Goal: Task Accomplishment & Management: Manage account settings

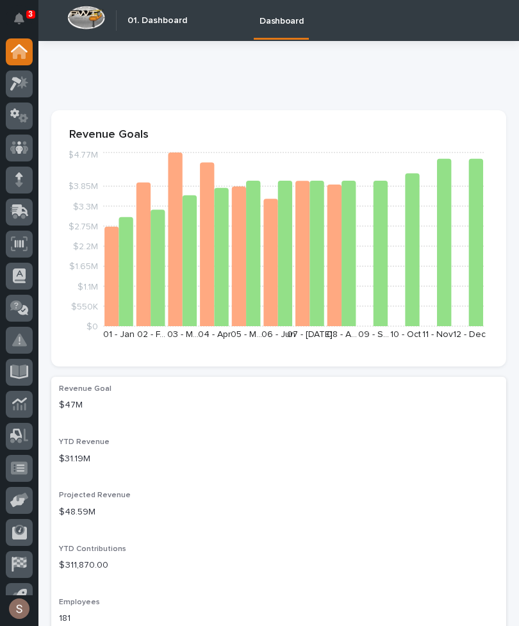
click at [25, 215] on icon at bounding box center [19, 212] width 19 height 15
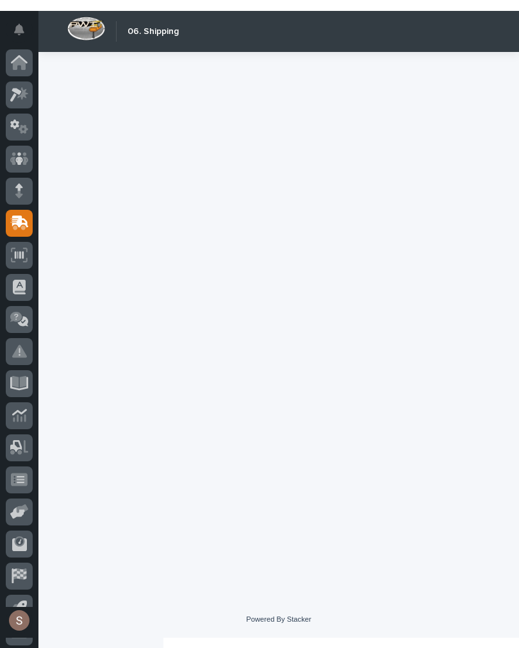
scroll to position [20, 0]
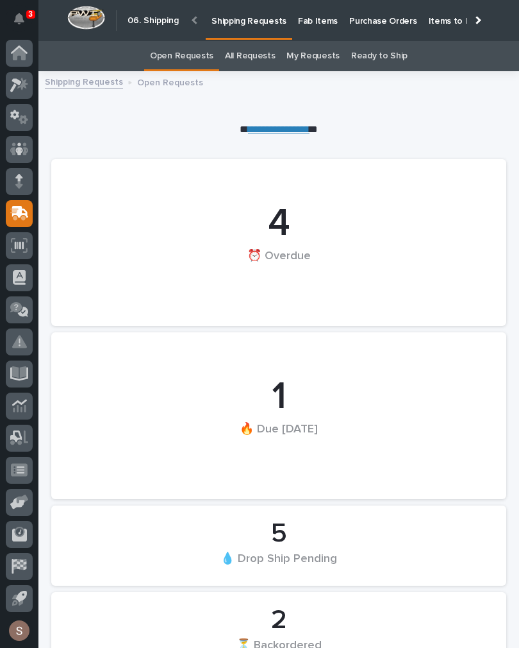
click at [304, 19] on p "Fab Items" at bounding box center [318, 13] width 40 height 27
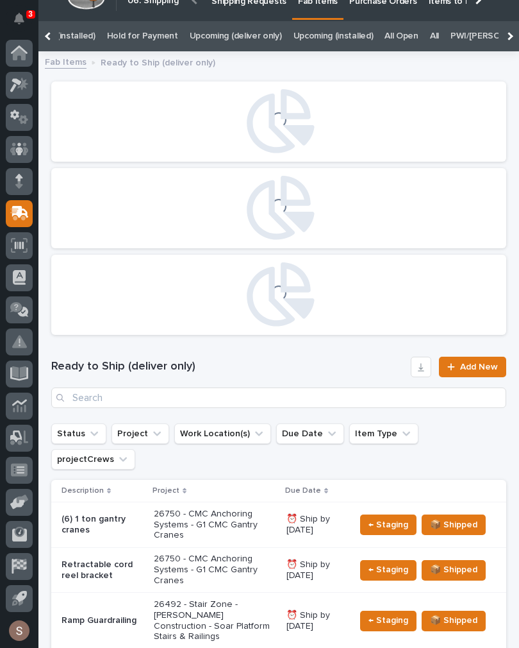
click at [430, 33] on link "All" at bounding box center [434, 36] width 9 height 30
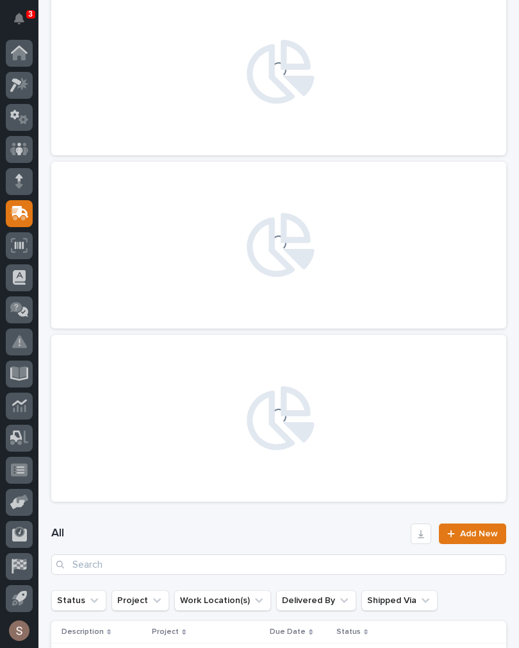
scroll to position [112, 0]
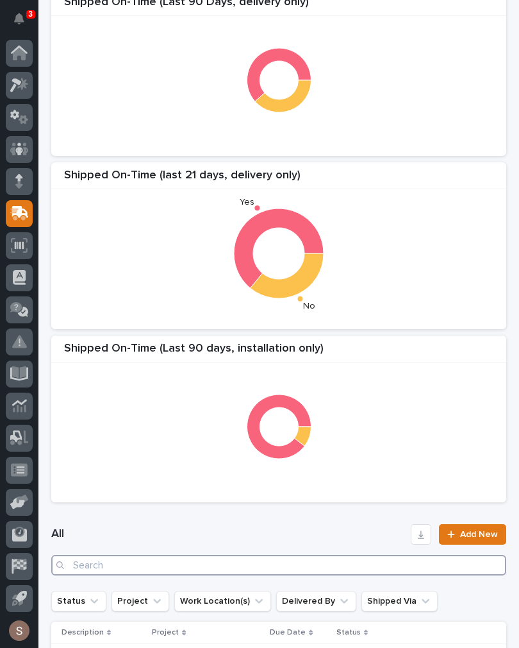
click at [190, 564] on input "Search" at bounding box center [278, 565] width 455 height 21
type input "26793"
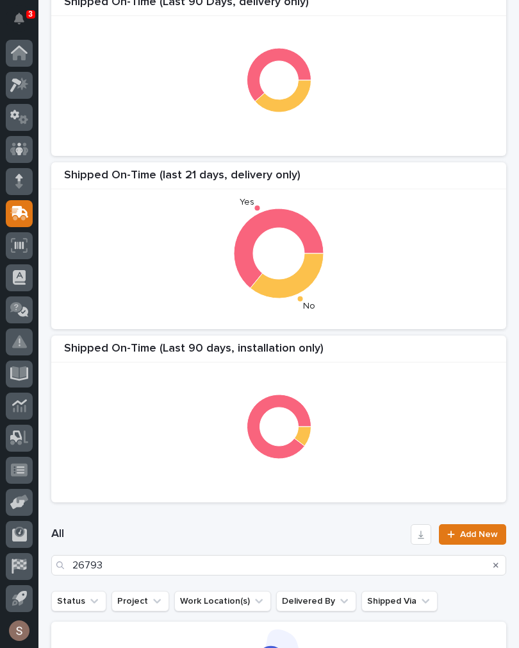
click at [375, 343] on div "Shipped On-Time (Last 90 days, installation only)" at bounding box center [278, 352] width 455 height 21
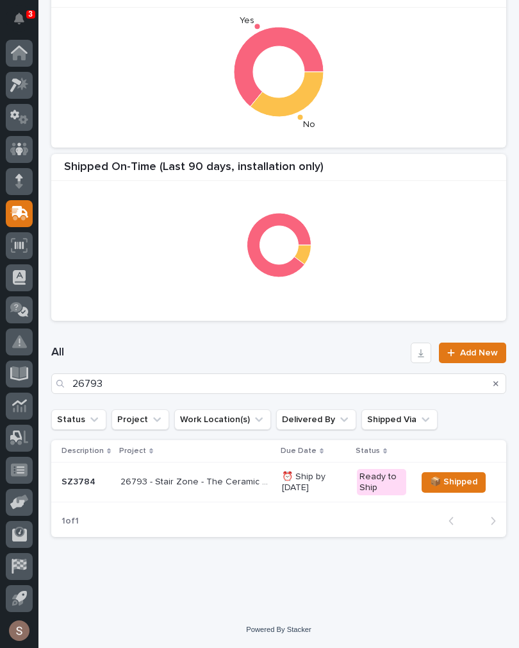
scroll to position [292, 0]
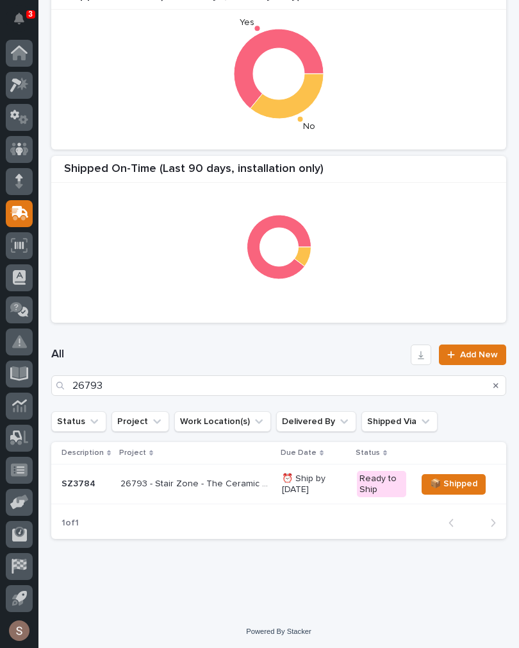
click at [231, 487] on p "26793 - Stair Zone - The Ceramic Shop - 🤖 E-Commerce Stair Order" at bounding box center [198, 482] width 154 height 13
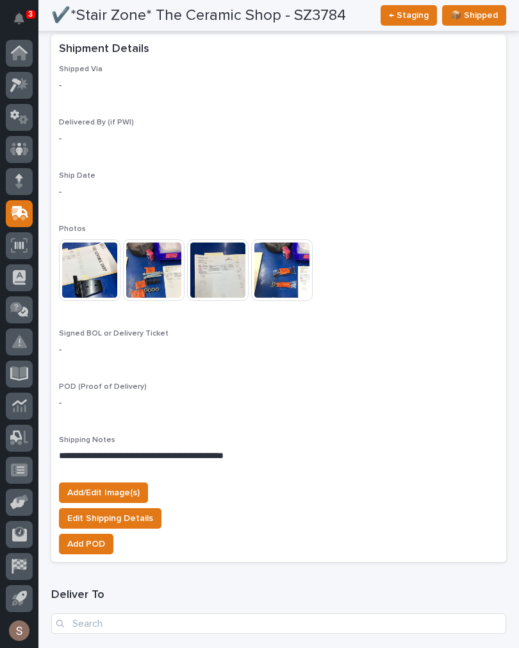
click at [126, 485] on span "Add/Edit Image(s)" at bounding box center [103, 492] width 72 height 15
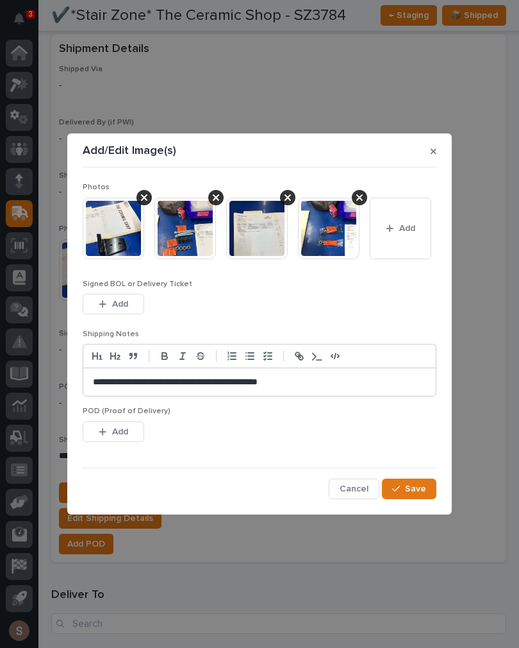
click at [383, 223] on button "Add" at bounding box center [401, 228] width 62 height 62
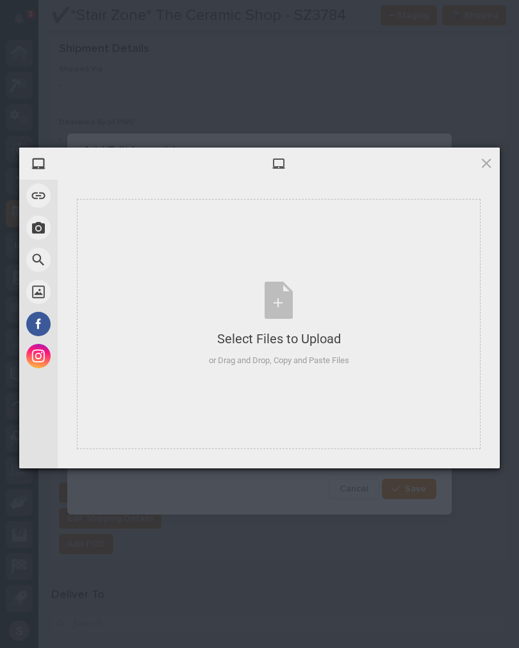
click at [276, 331] on div "Select Files to Upload" at bounding box center [279, 339] width 140 height 18
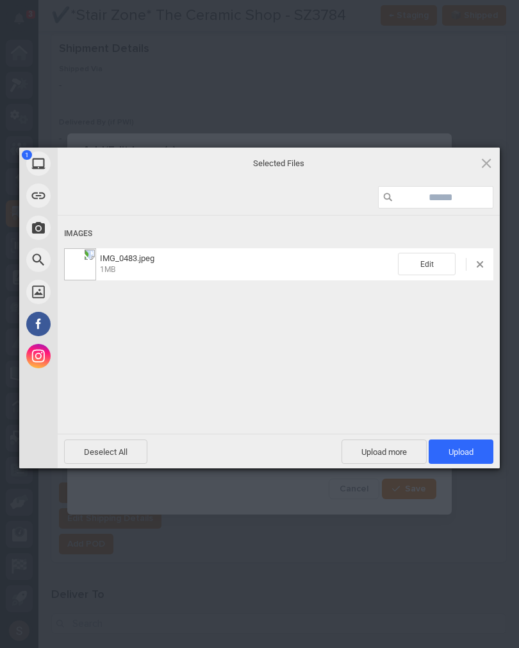
click at [387, 455] on span "Upload more" at bounding box center [384, 451] width 85 height 24
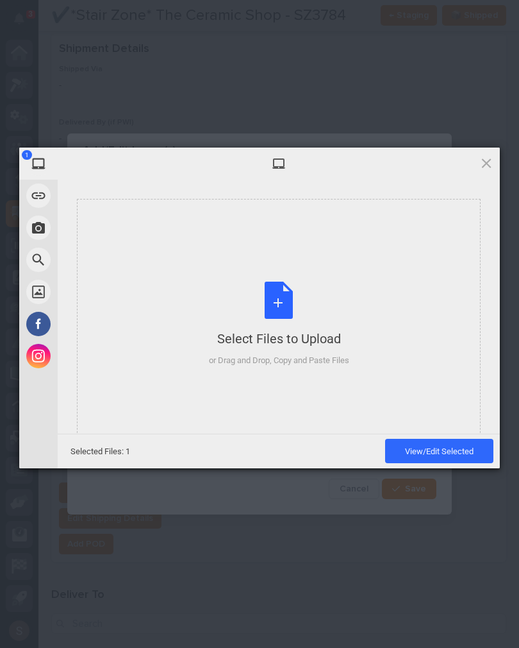
click at [347, 299] on div "Select Files to Upload or Drag and Drop, Copy and Paste Files" at bounding box center [279, 323] width 140 height 85
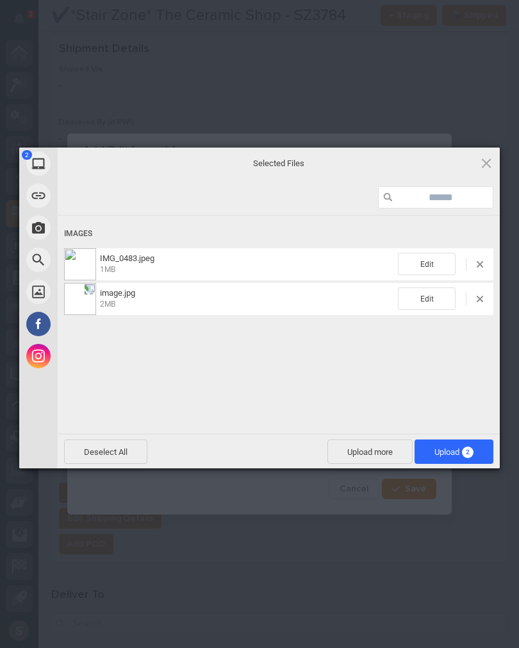
click at [473, 455] on span "Upload 2" at bounding box center [454, 452] width 39 height 10
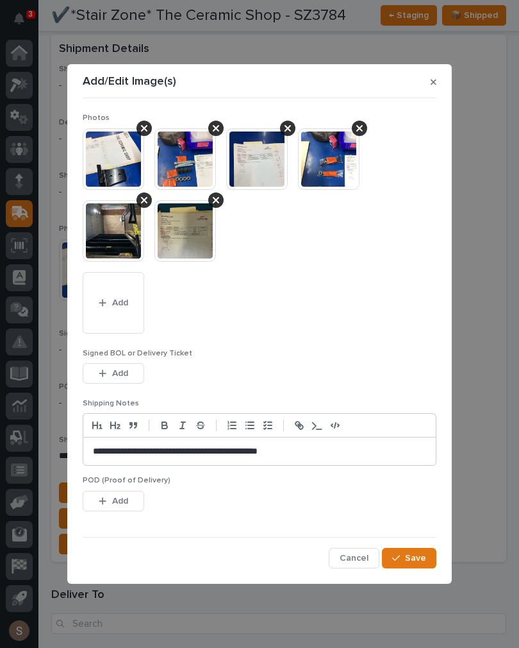
click at [109, 378] on button "Add" at bounding box center [114, 373] width 62 height 21
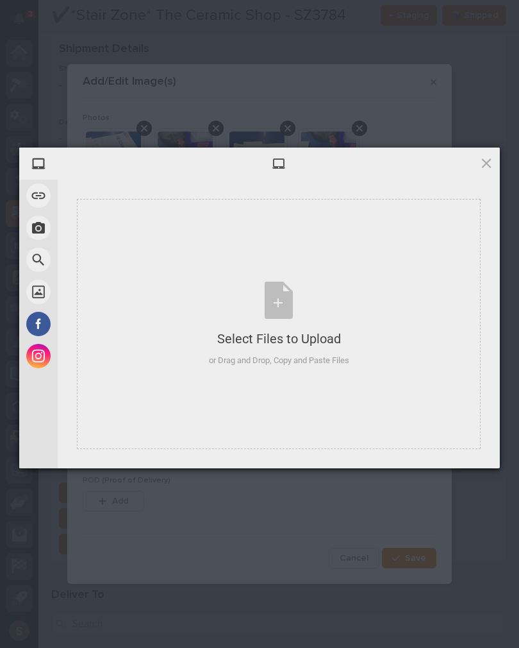
click at [303, 298] on div "Select Files to Upload or Drag and Drop, Copy and Paste Files" at bounding box center [279, 323] width 140 height 85
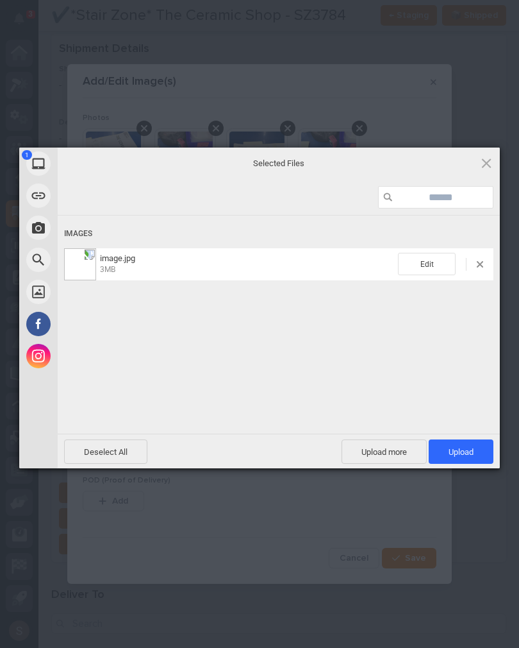
click at [471, 451] on span "Upload 1" at bounding box center [461, 452] width 25 height 10
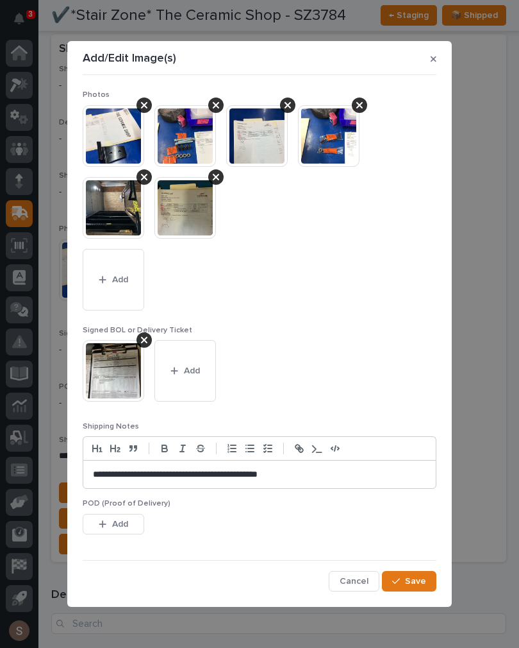
click at [422, 581] on span "Save" at bounding box center [415, 581] width 21 height 12
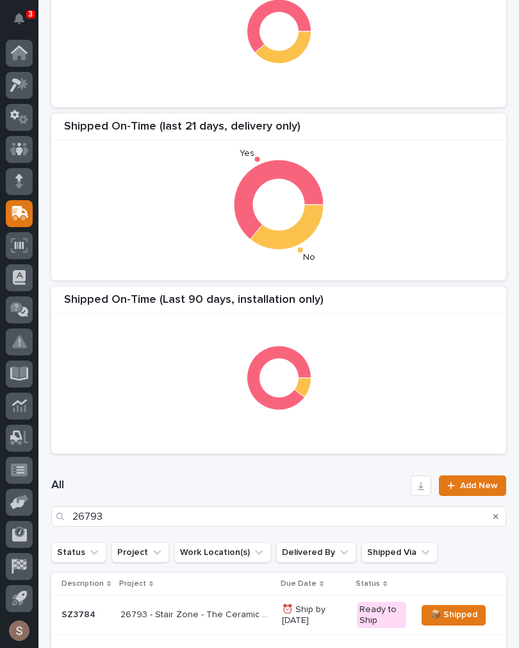
scroll to position [161, 0]
click at [212, 534] on div "All 26793 Add New" at bounding box center [278, 501] width 455 height 82
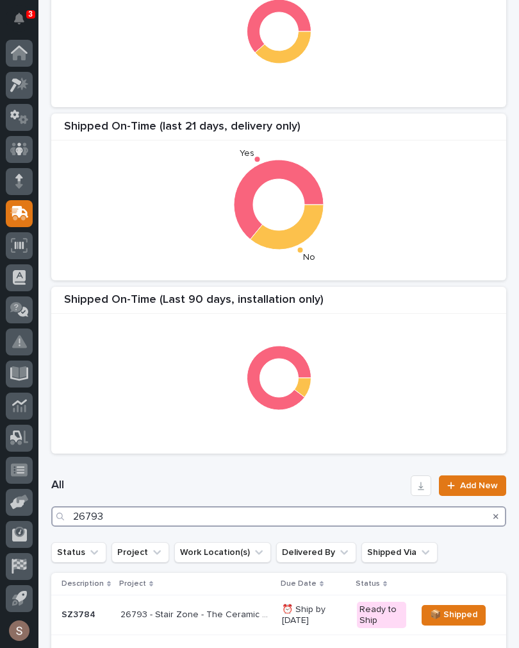
click at [299, 510] on input "26793" at bounding box center [278, 516] width 455 height 21
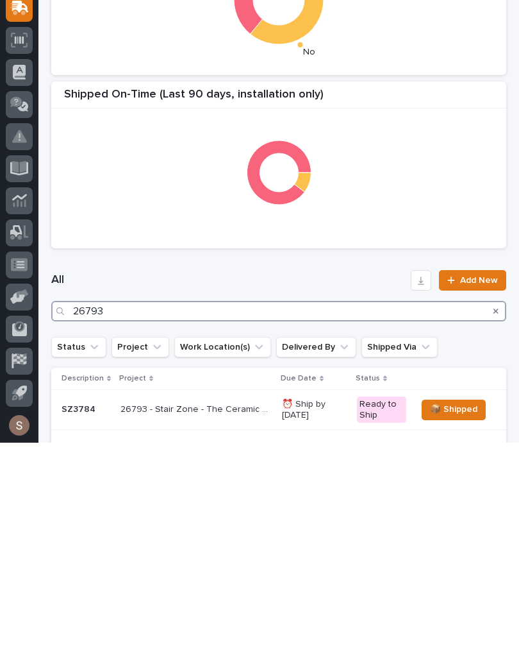
click at [346, 506] on input "26793" at bounding box center [278, 516] width 455 height 21
type input "2"
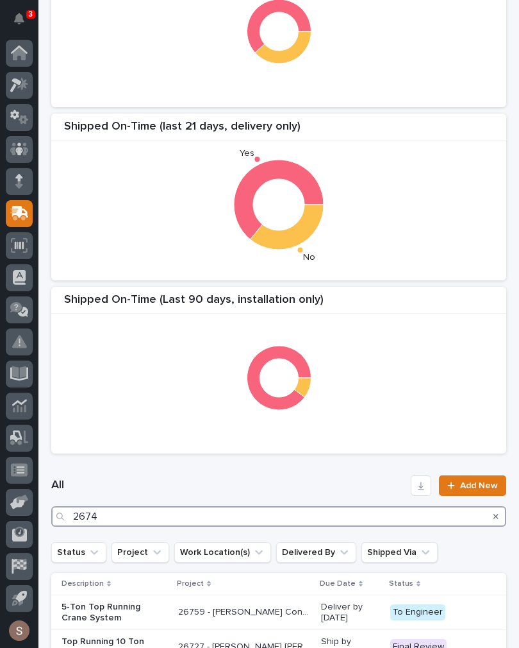
type input "26741"
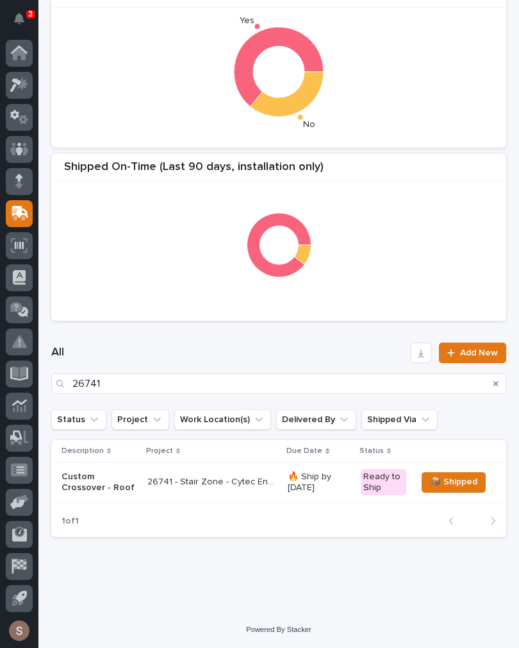
scroll to position [292, 0]
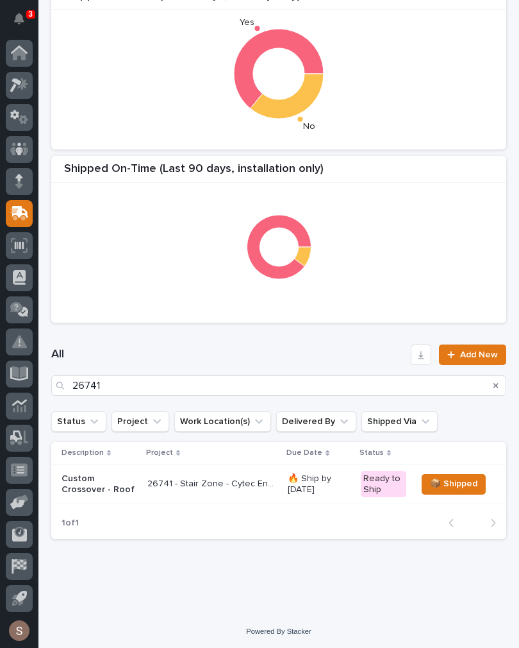
click at [179, 486] on p "26741 - Stair Zone - Cytec Engineered Materials - Custom Crossover" at bounding box center [213, 482] width 133 height 13
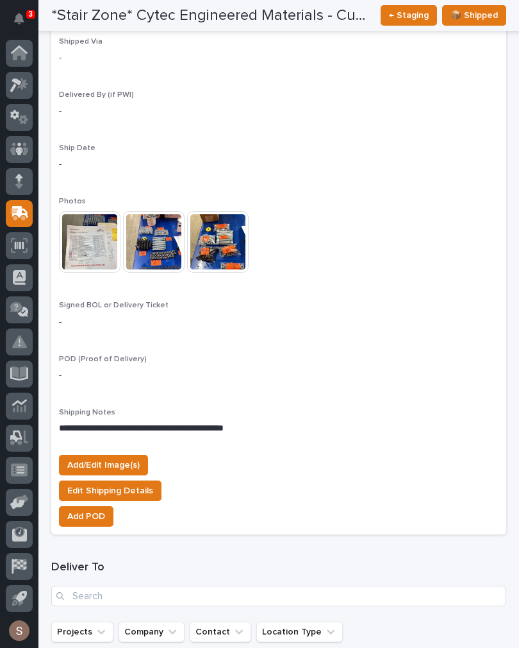
scroll to position [1119, 0]
click at [126, 457] on span "Add/Edit Image(s)" at bounding box center [103, 464] width 72 height 15
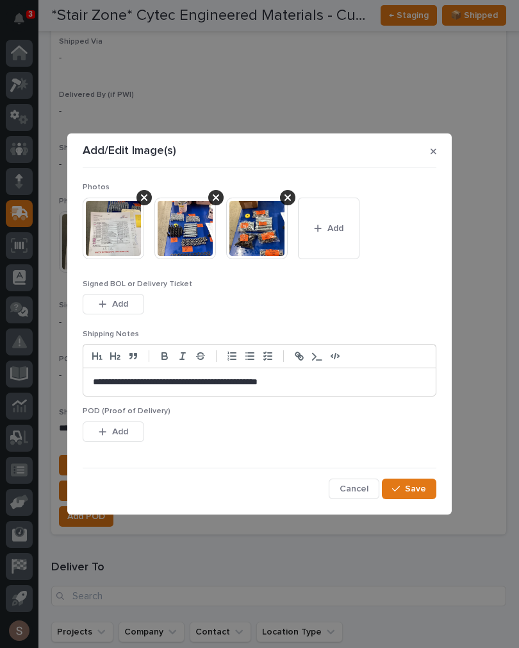
click at [325, 228] on div "button" at bounding box center [320, 228] width 13 height 9
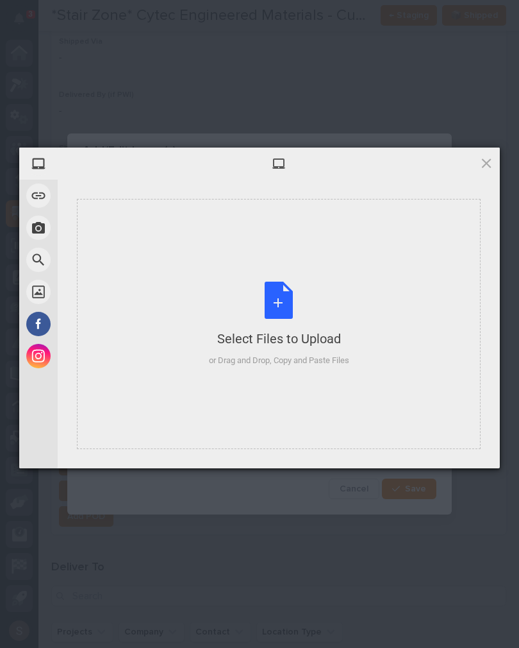
click at [299, 317] on div "Select Files to Upload or Drag and Drop, Copy and Paste Files" at bounding box center [279, 323] width 140 height 85
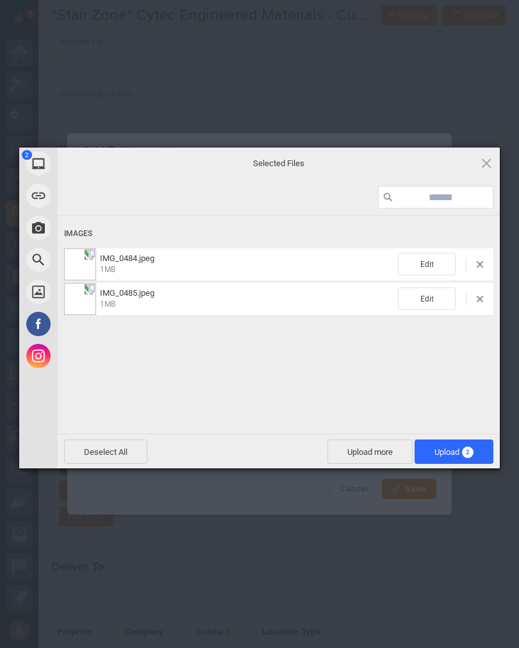
click at [367, 451] on span "Upload more" at bounding box center [370, 451] width 85 height 24
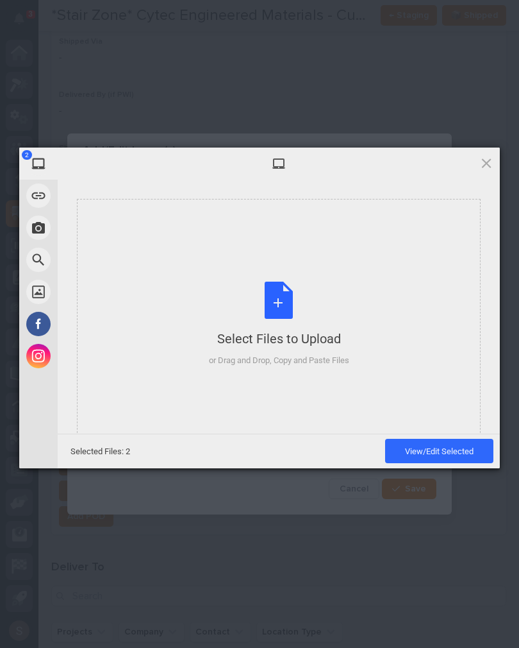
click at [318, 312] on div "Select Files to Upload or Drag and Drop, Copy and Paste Files" at bounding box center [279, 323] width 140 height 85
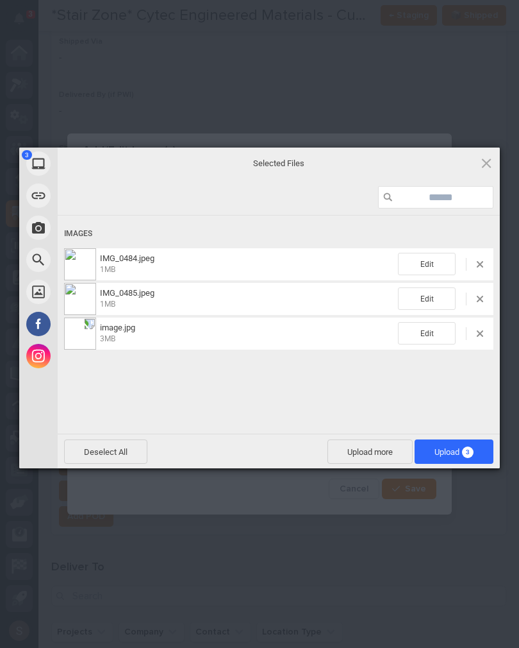
click at [455, 455] on span "Upload 3" at bounding box center [454, 452] width 39 height 10
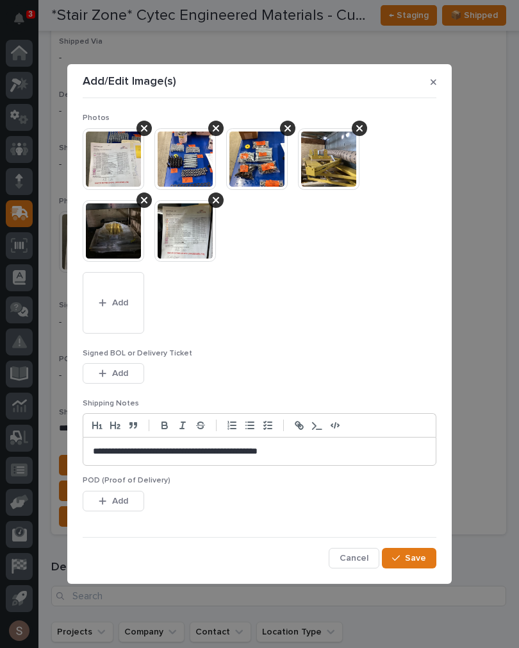
click at [101, 369] on icon "button" at bounding box center [103, 373] width 8 height 9
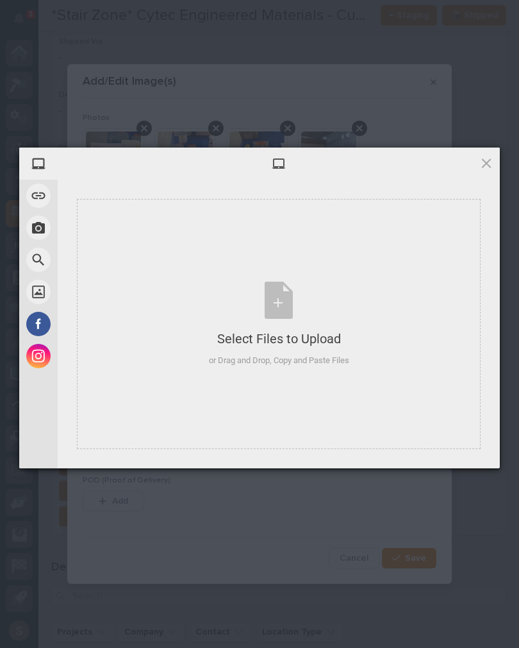
click at [199, 312] on div "Select Files to Upload or Drag and Drop, Copy and Paste Files" at bounding box center [279, 324] width 404 height 250
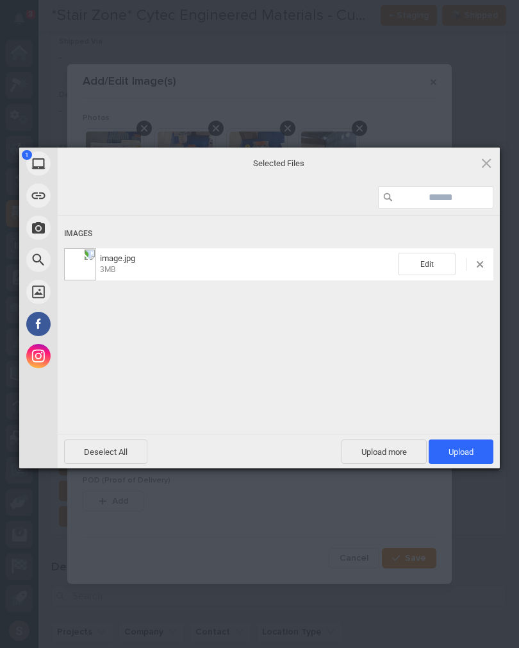
click at [480, 457] on span "Upload 1" at bounding box center [461, 451] width 65 height 24
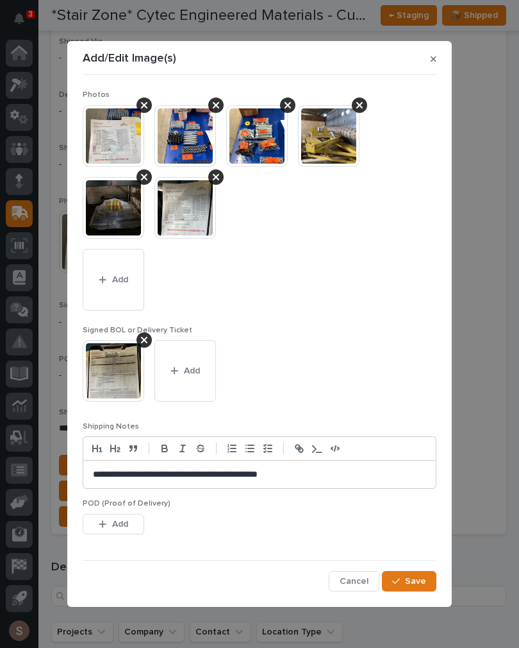
click at [432, 580] on button "Save" at bounding box center [409, 581] width 54 height 21
